Goal: Navigation & Orientation: Find specific page/section

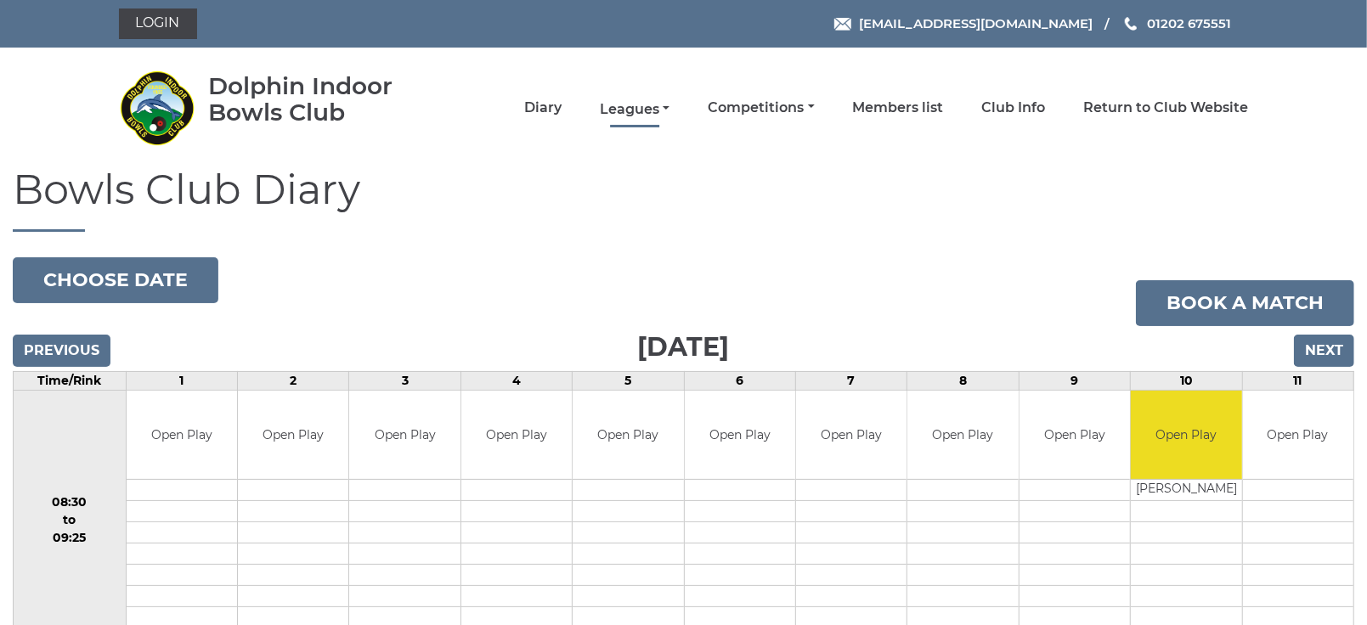
click at [638, 106] on link "Leagues" at bounding box center [635, 109] width 70 height 19
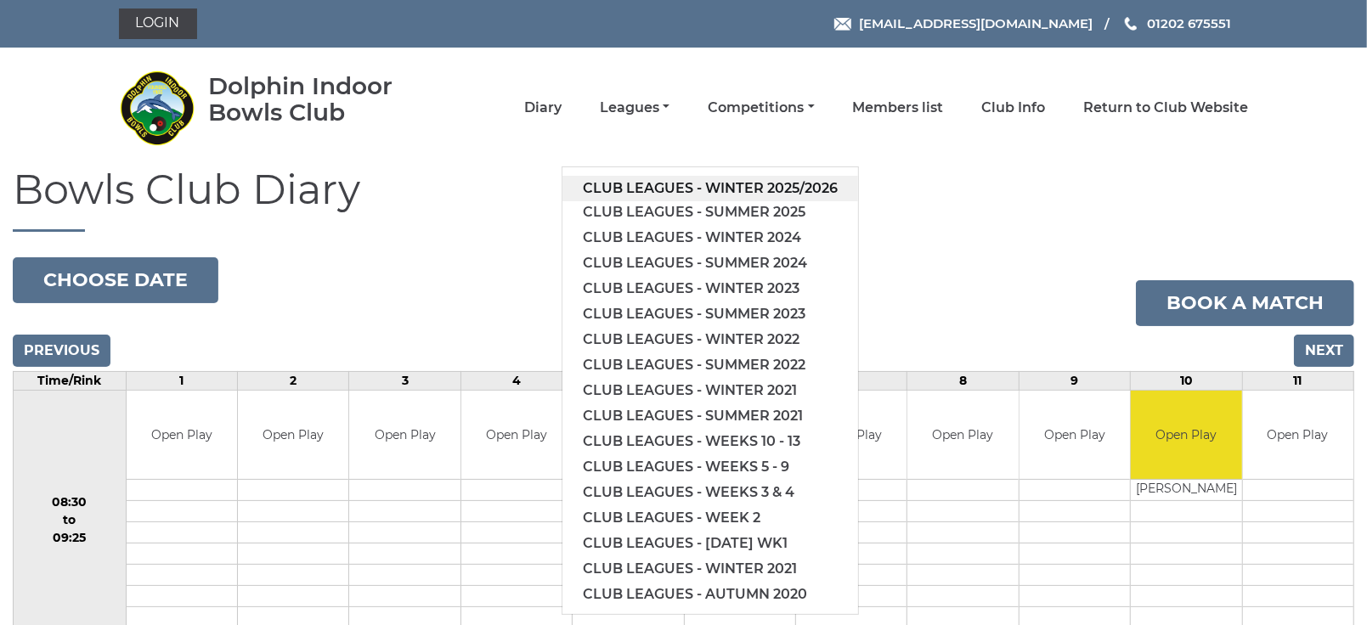
click at [659, 183] on link "Club leagues - Winter 2025/2026" at bounding box center [710, 188] width 296 height 25
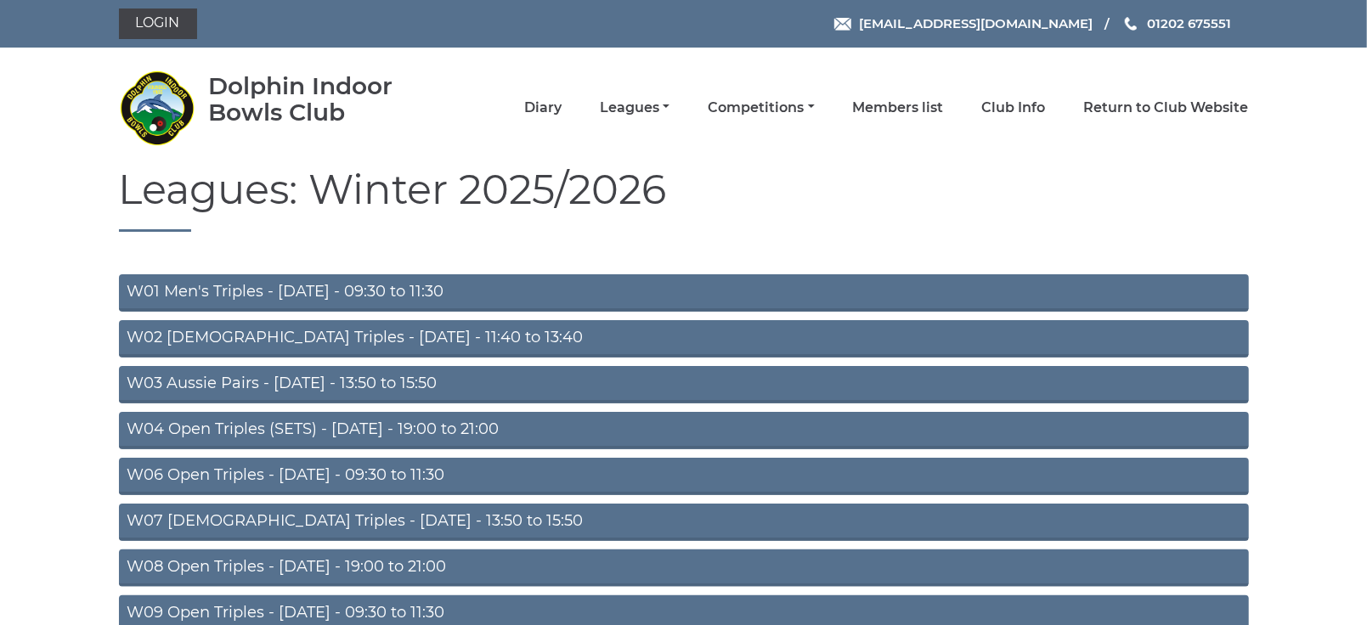
click at [624, 612] on link "W09 Open Triples - Wednesday - 09:30 to 11:30" at bounding box center [684, 614] width 1130 height 37
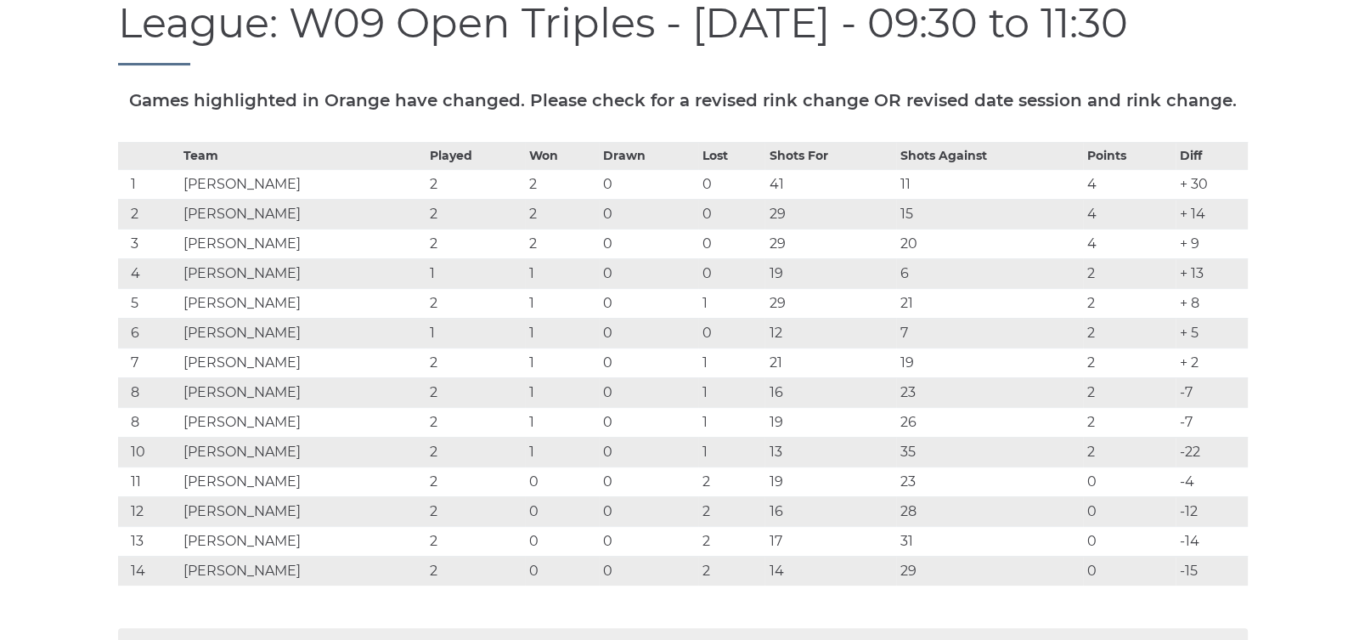
scroll to position [198, 0]
